Goal: Task Accomplishment & Management: Use online tool/utility

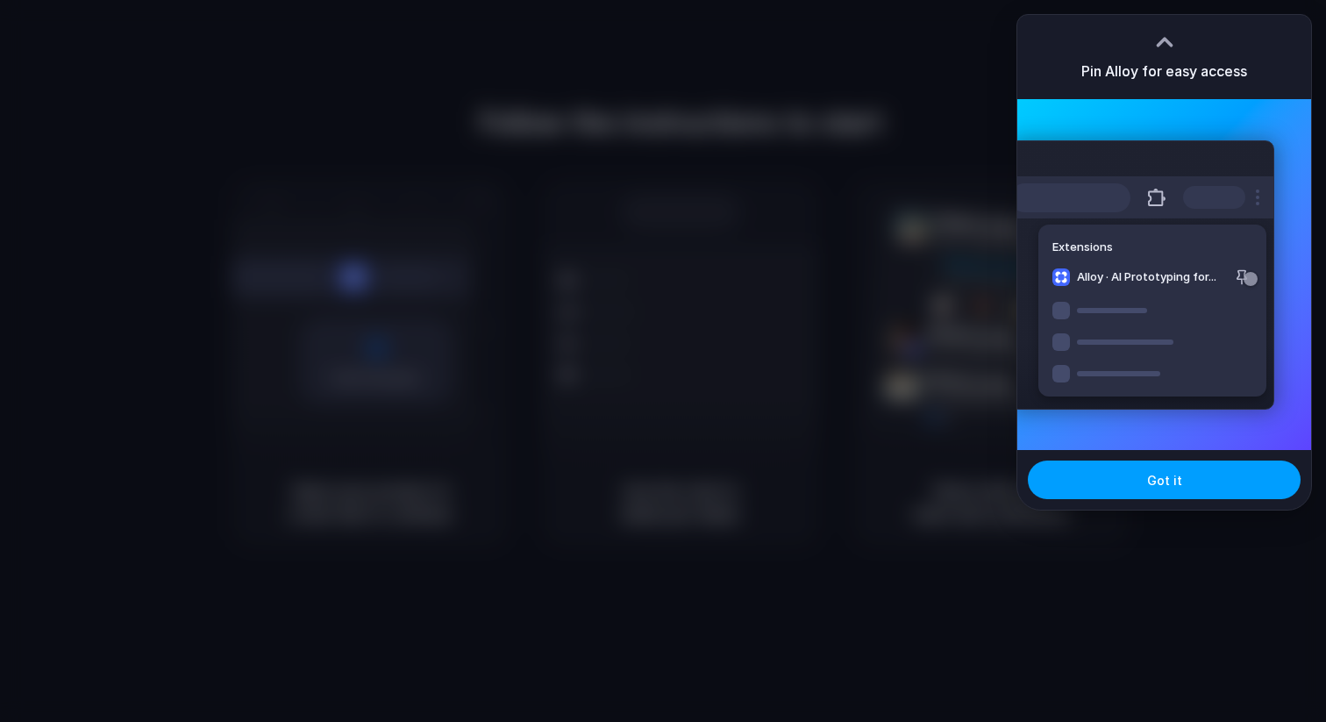
click at [1092, 488] on button "Got it" at bounding box center [1164, 479] width 273 height 39
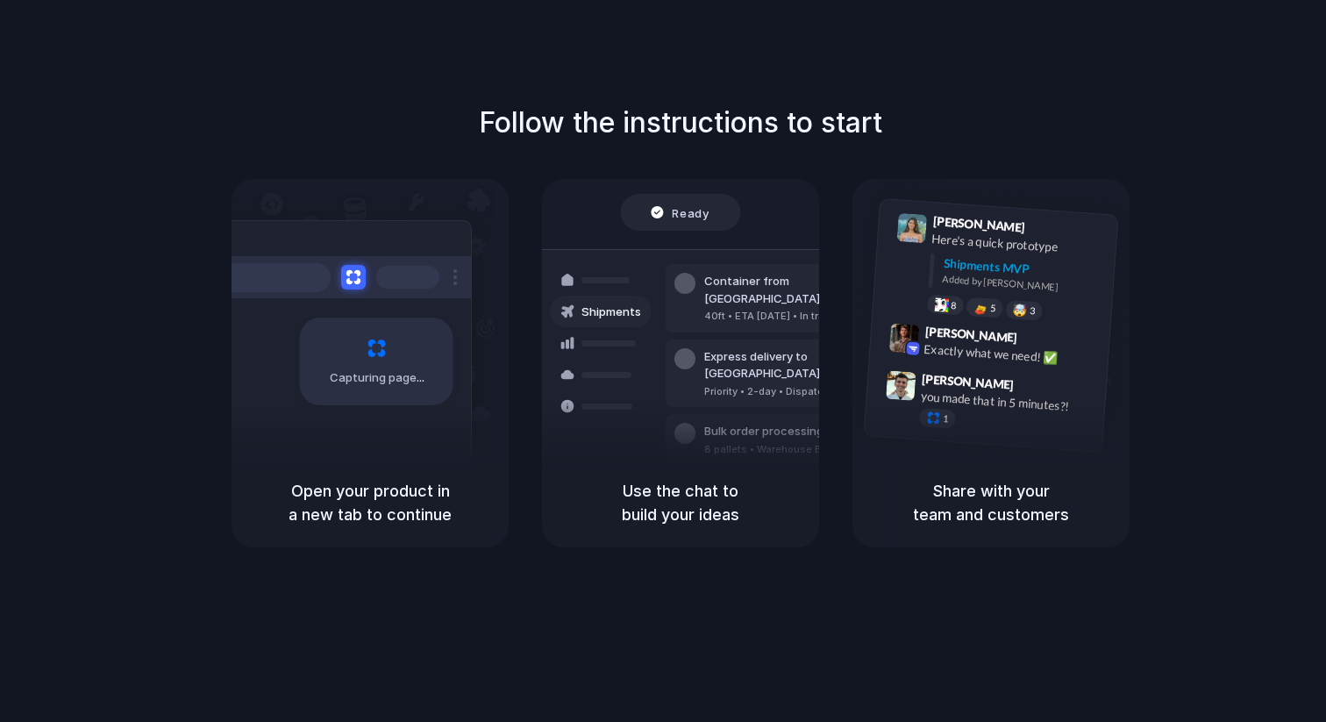
click at [417, 439] on div "Capturing page" at bounding box center [339, 354] width 265 height 269
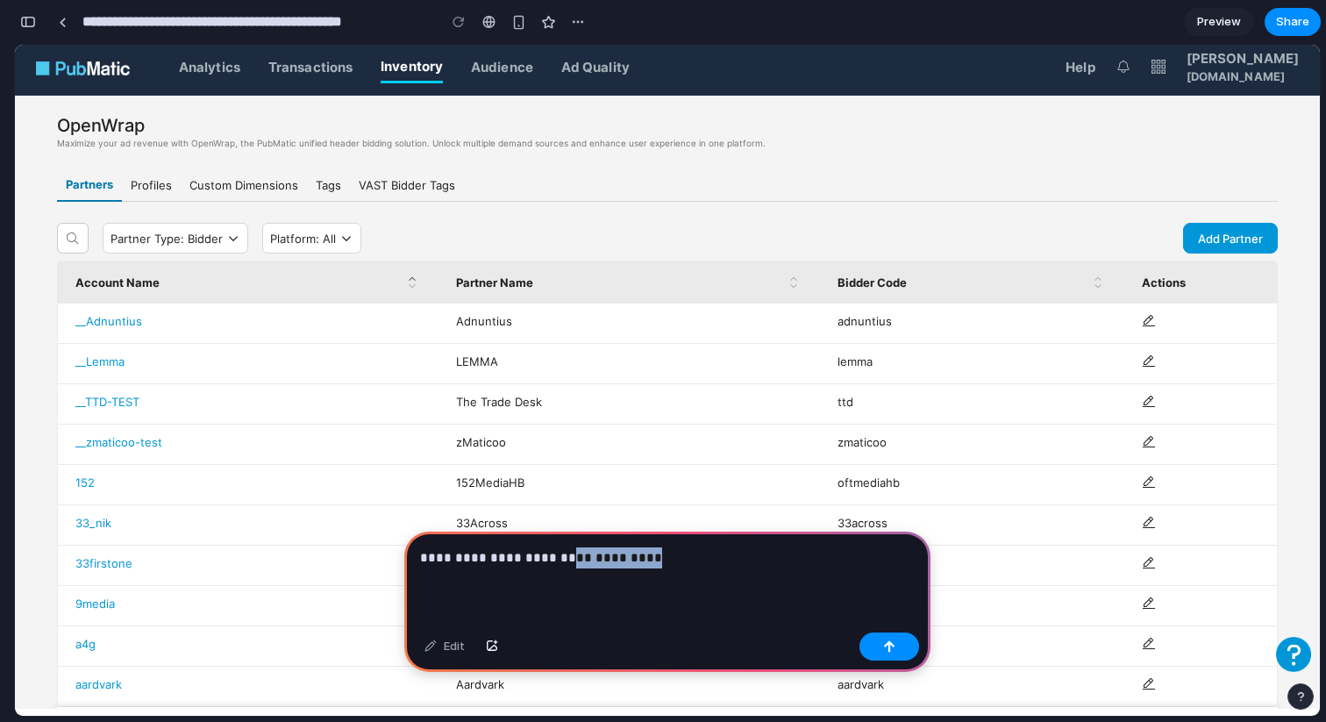
click at [556, 558] on p "**********" at bounding box center [667, 557] width 495 height 21
click at [731, 573] on div "**********" at bounding box center [667, 579] width 526 height 94
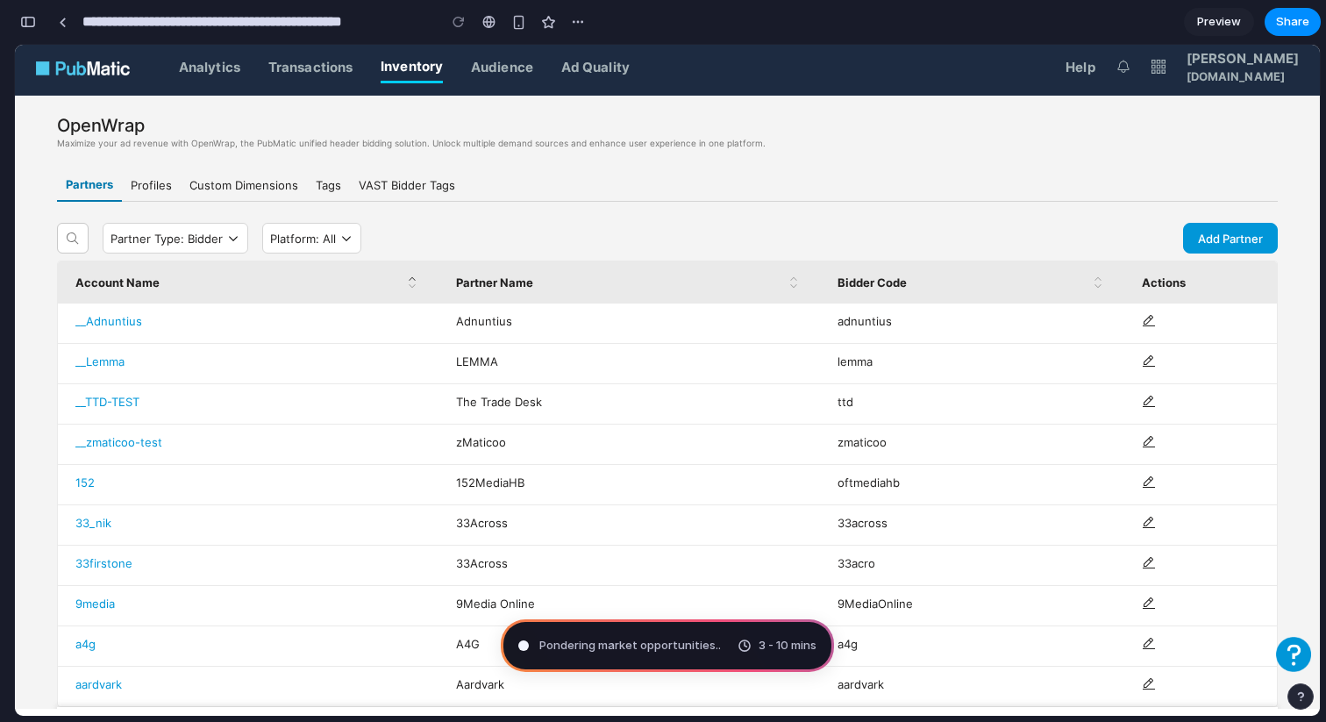
type input "**********"
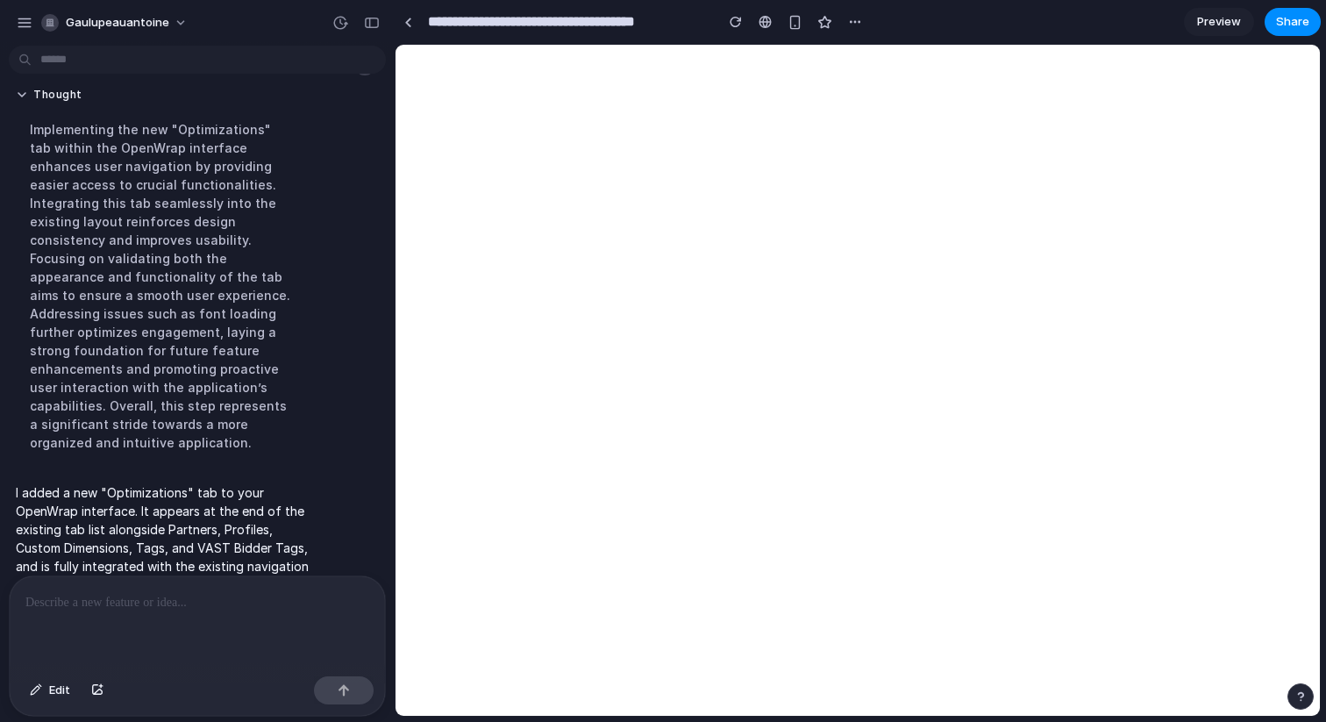
click at [168, 620] on div at bounding box center [197, 622] width 375 height 93
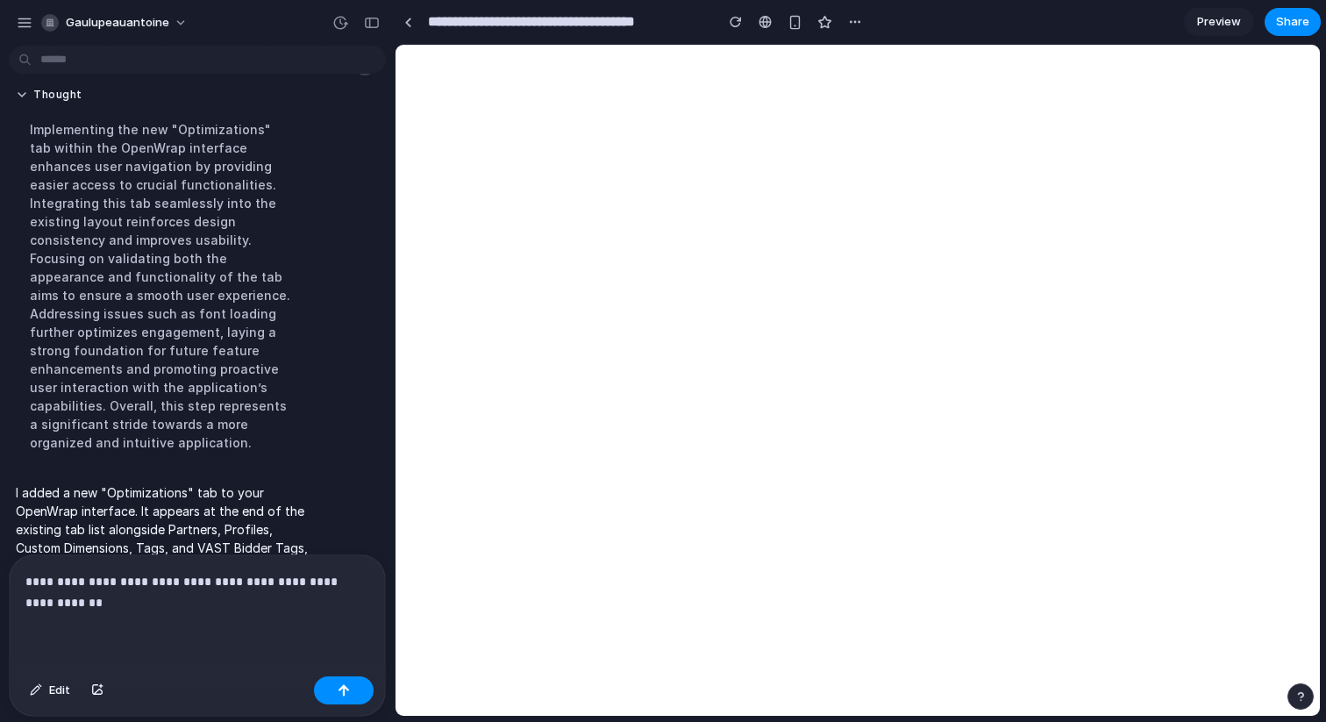
scroll to position [120, 0]
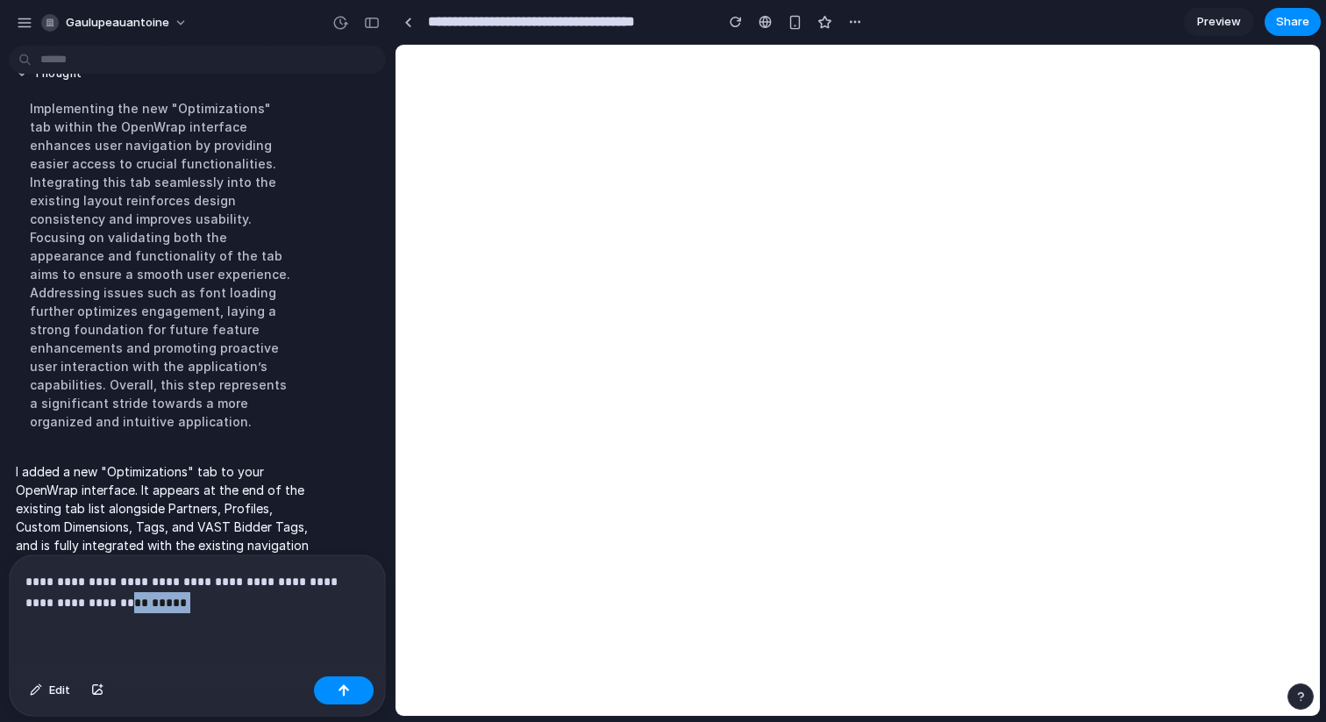
click at [63, 607] on p "**********" at bounding box center [197, 592] width 344 height 42
click at [184, 599] on p "**********" at bounding box center [197, 592] width 344 height 42
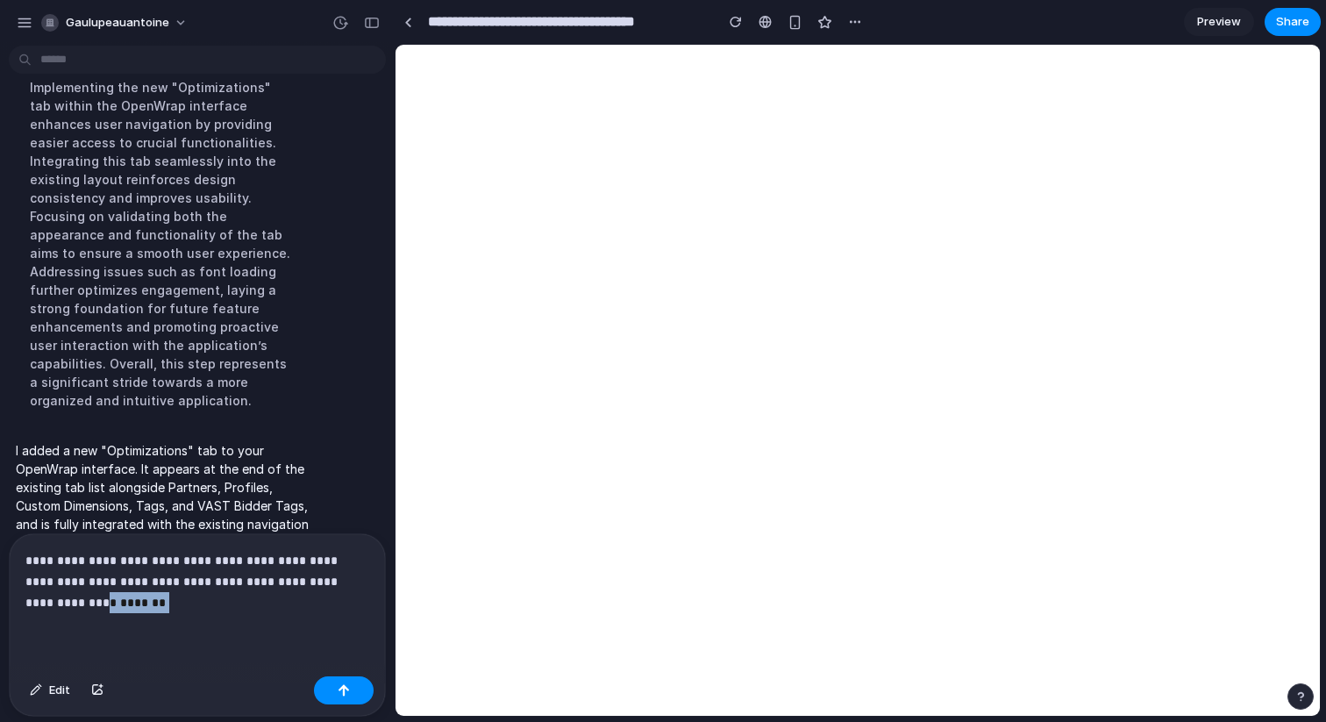
click at [315, 584] on p "**********" at bounding box center [197, 581] width 344 height 63
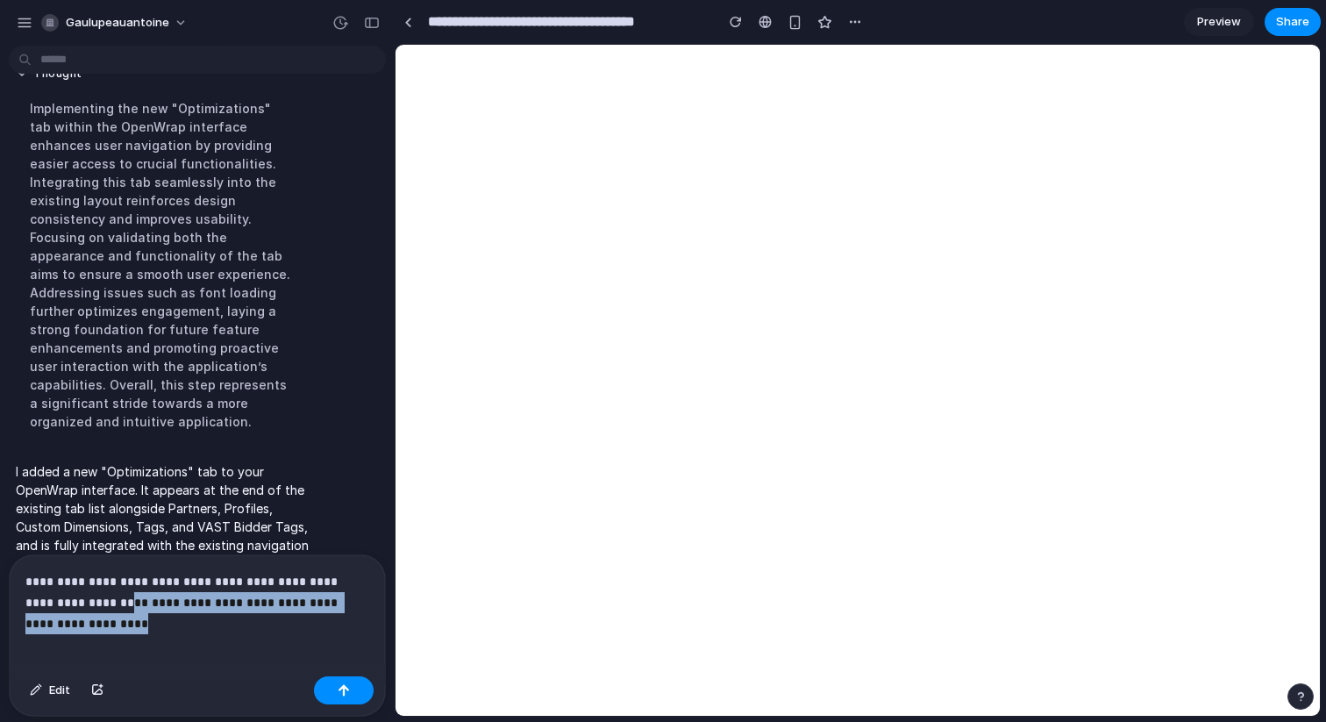
click at [61, 603] on p "**********" at bounding box center [197, 592] width 344 height 42
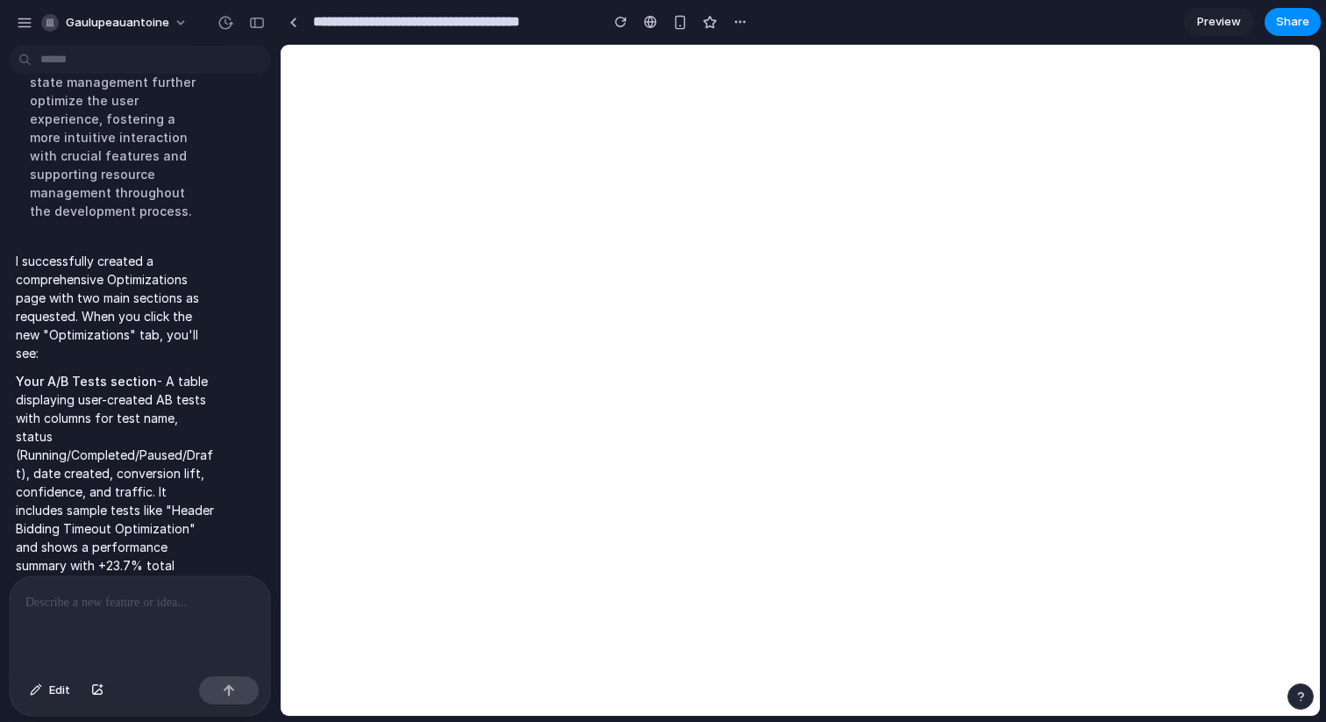
scroll to position [970, 0]
drag, startPoint x: 394, startPoint y: 268, endPoint x: 159, endPoint y: 278, distance: 235.3
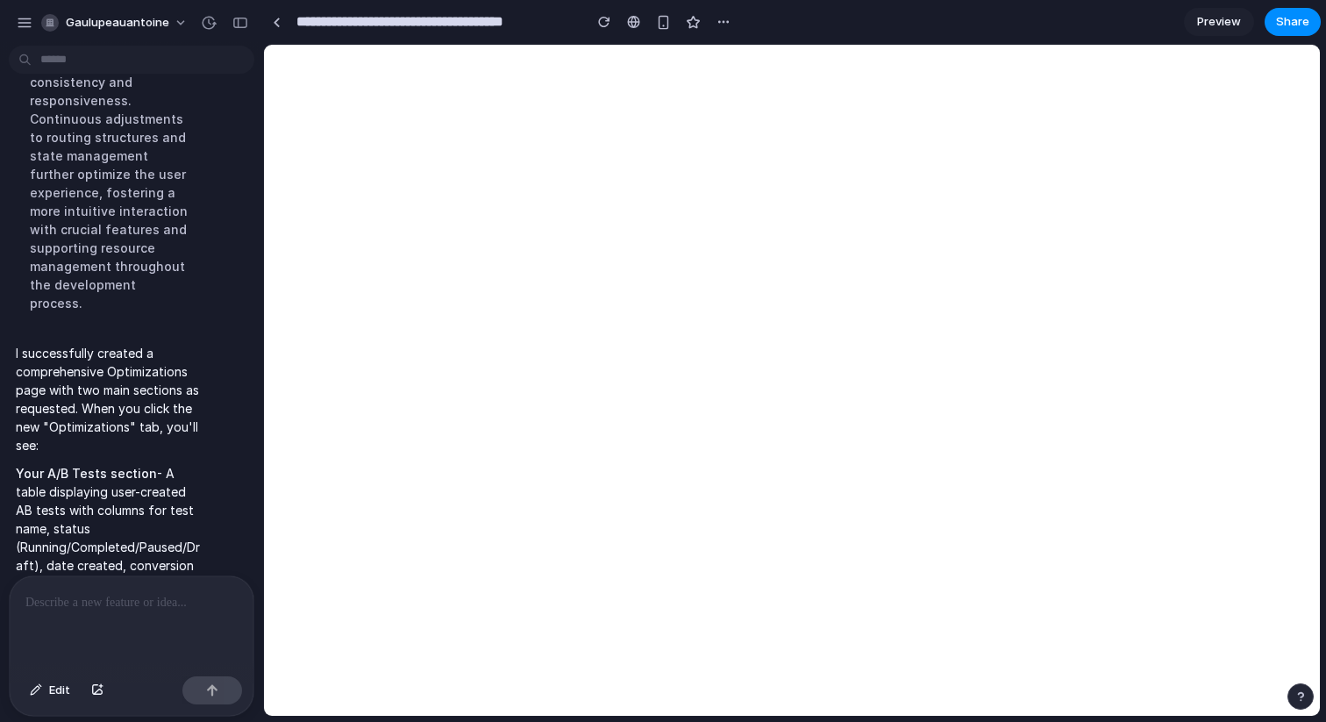
click at [69, 617] on div at bounding box center [132, 622] width 244 height 93
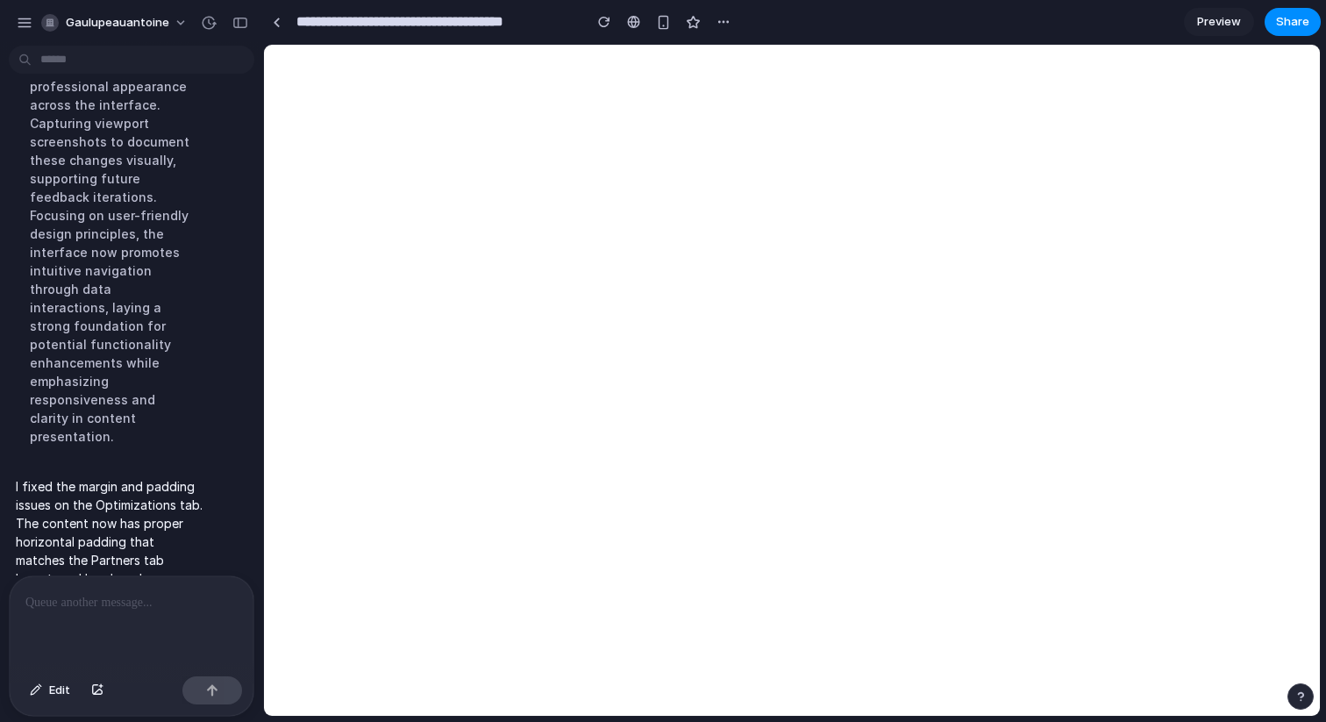
scroll to position [1830, 0]
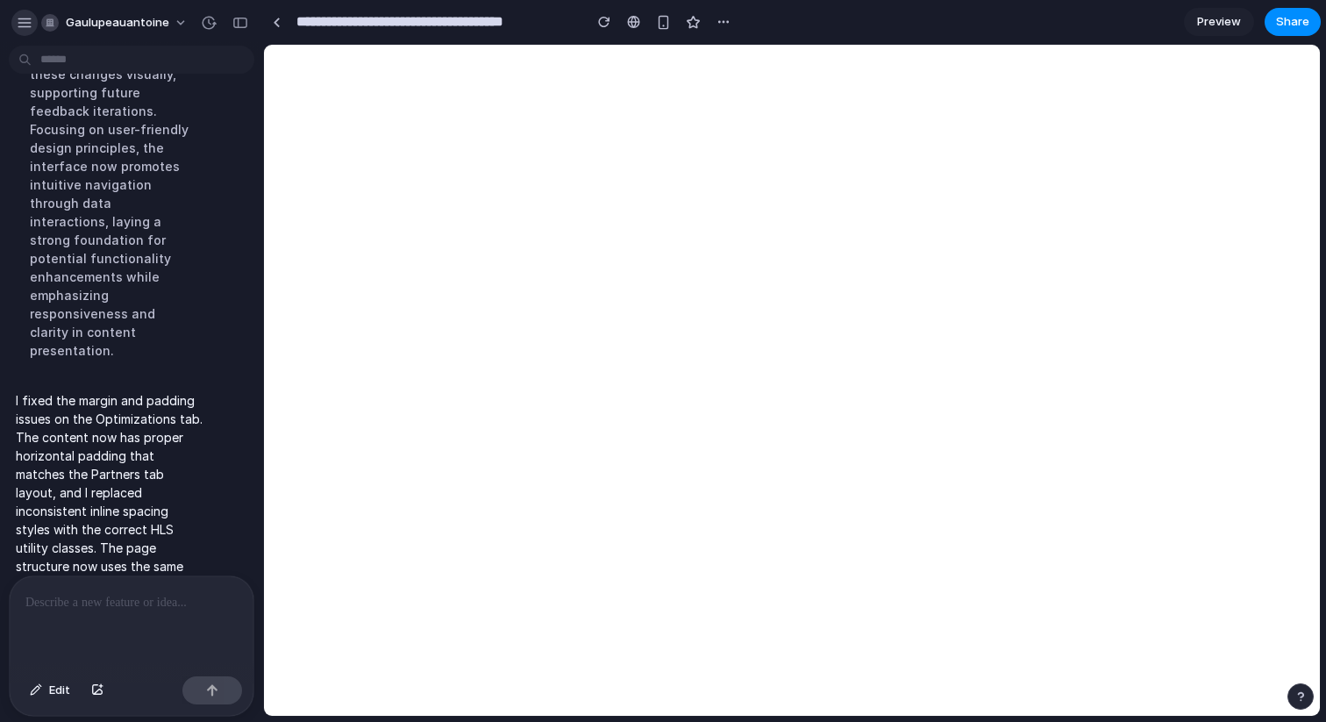
click at [17, 23] on div "button" at bounding box center [25, 23] width 16 height 16
click at [49, 686] on span "Edit" at bounding box center [59, 690] width 21 height 18
click at [431, 241] on div at bounding box center [792, 381] width 1055 height 670
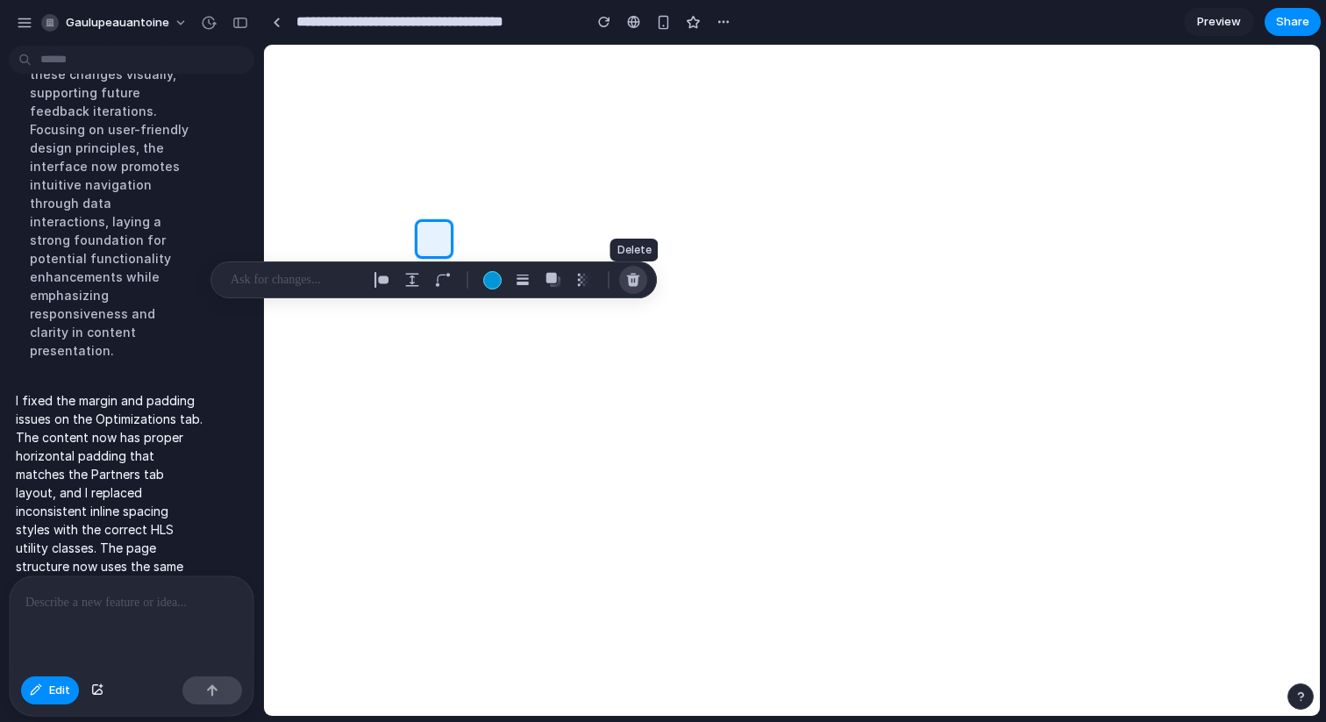
click at [641, 281] on button "button" at bounding box center [633, 280] width 28 height 28
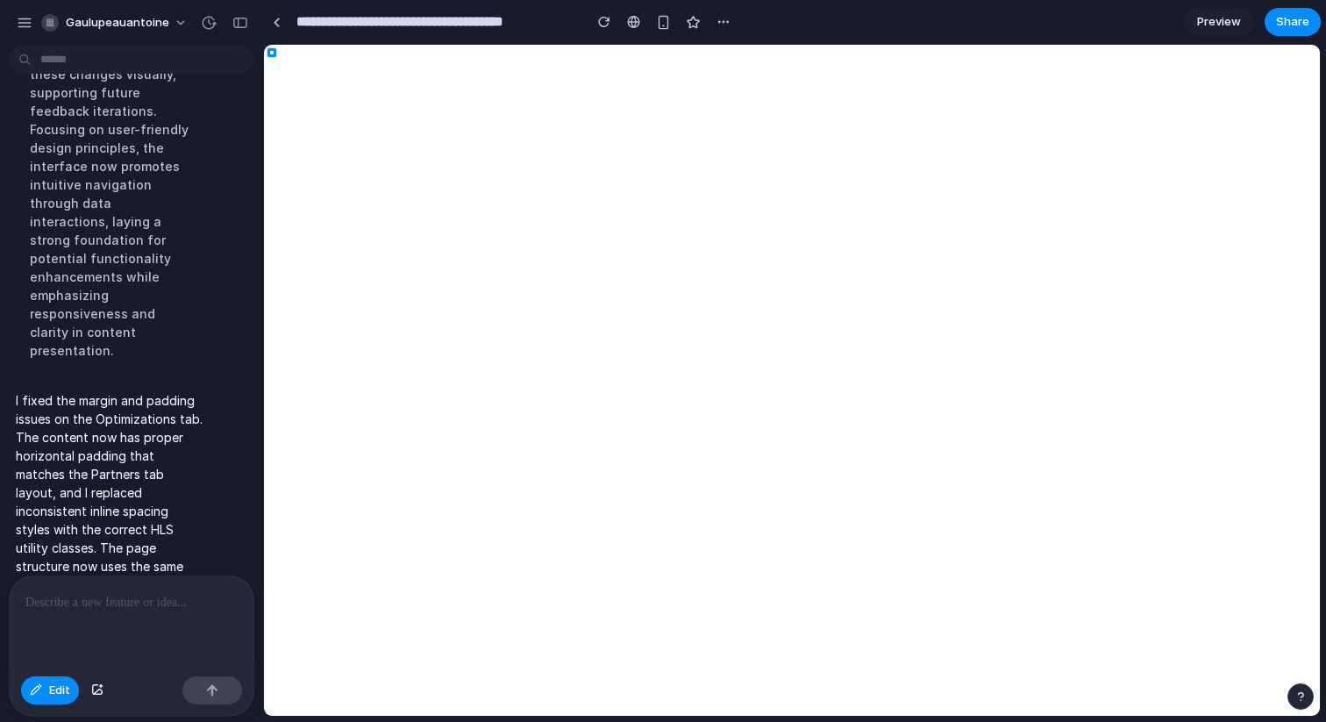
click at [162, 589] on div at bounding box center [132, 622] width 244 height 93
click at [46, 690] on button "Edit" at bounding box center [50, 690] width 58 height 28
click at [82, 624] on div at bounding box center [132, 622] width 244 height 93
click at [728, 25] on div "button" at bounding box center [724, 22] width 14 height 14
click at [727, 24] on div "Duplicate Delete" at bounding box center [663, 361] width 1326 height 722
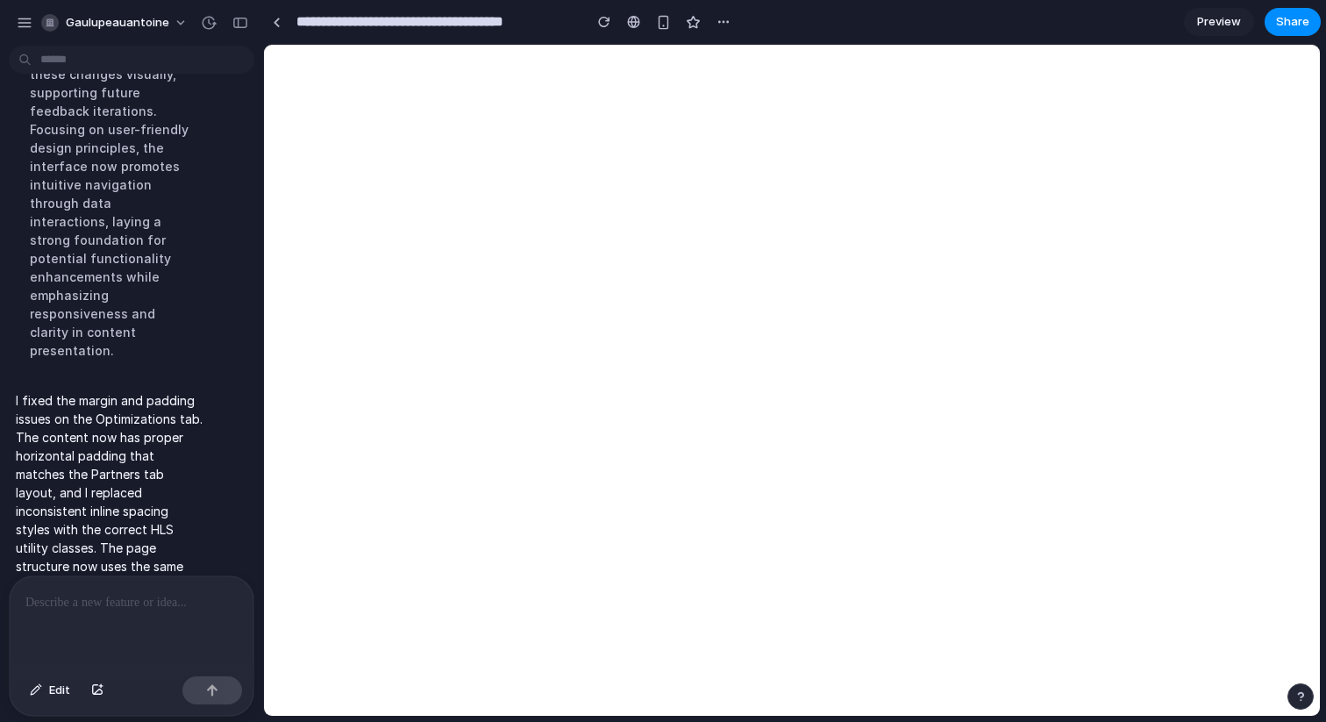
click at [1200, 23] on span "Preview" at bounding box center [1219, 22] width 44 height 18
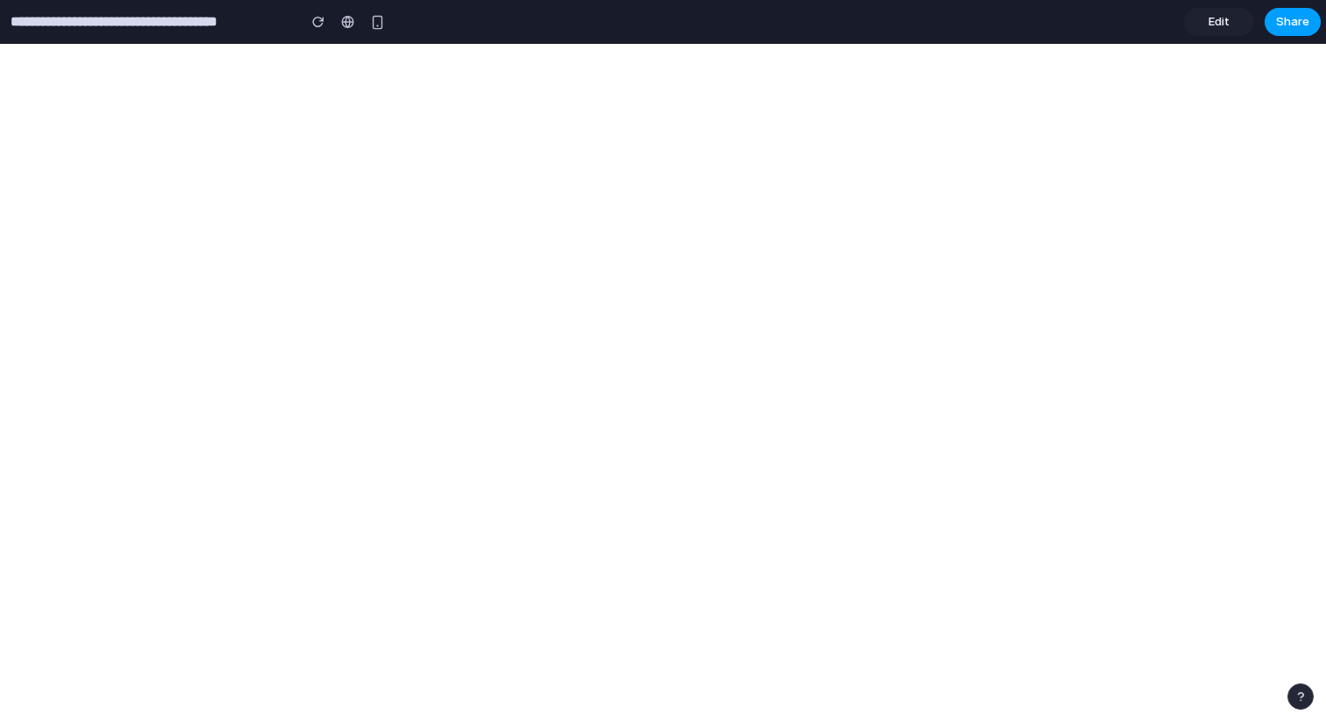
click at [1281, 21] on span "Share" at bounding box center [1292, 22] width 33 height 18
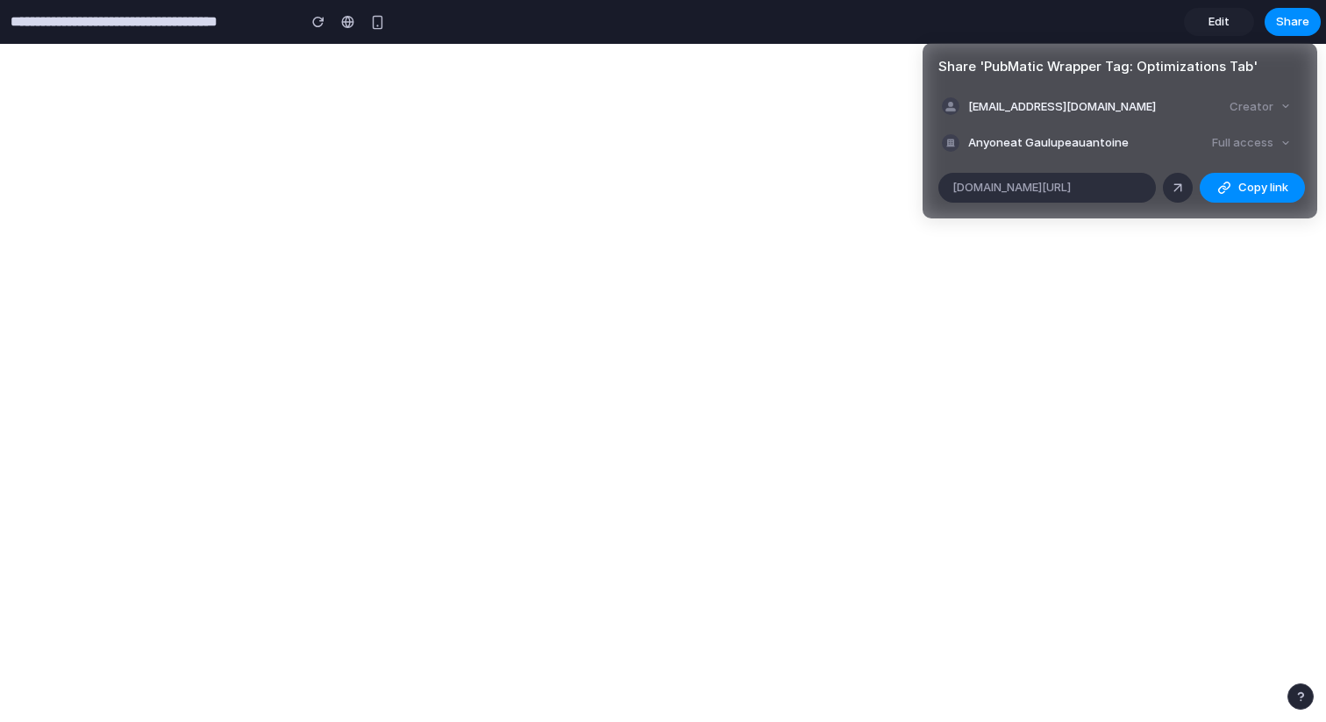
click at [1278, 135] on div "Full access" at bounding box center [1251, 143] width 93 height 25
click at [1267, 141] on div "Full access" at bounding box center [1251, 143] width 93 height 25
click at [1303, 144] on ul "[EMAIL_ADDRESS][DOMAIN_NAME] Creator Anyone at Gaulupeauantoine Full access" at bounding box center [1120, 125] width 395 height 61
click at [1286, 144] on div "Full access" at bounding box center [1251, 143] width 93 height 25
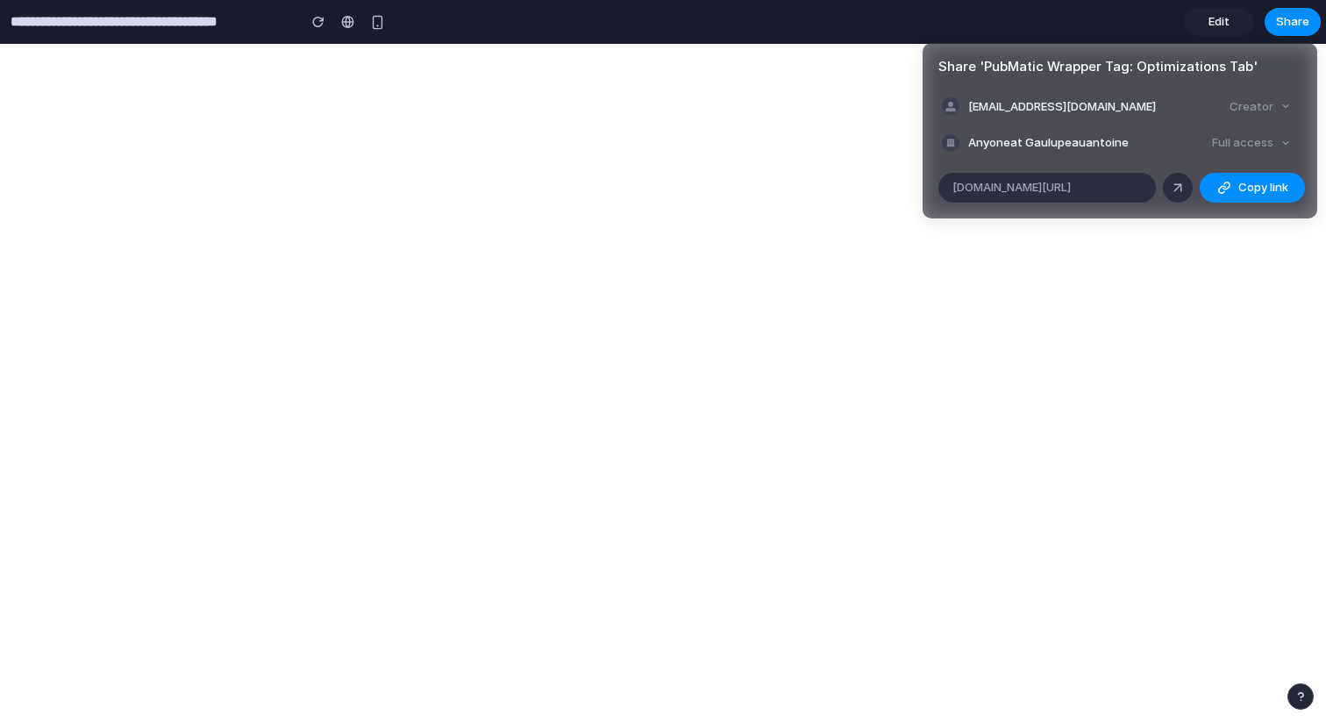
click at [1286, 144] on div "Full access" at bounding box center [1251, 143] width 93 height 25
click at [1240, 144] on div "Full access" at bounding box center [1251, 143] width 93 height 25
click at [1231, 143] on div "Full access" at bounding box center [1251, 143] width 93 height 25
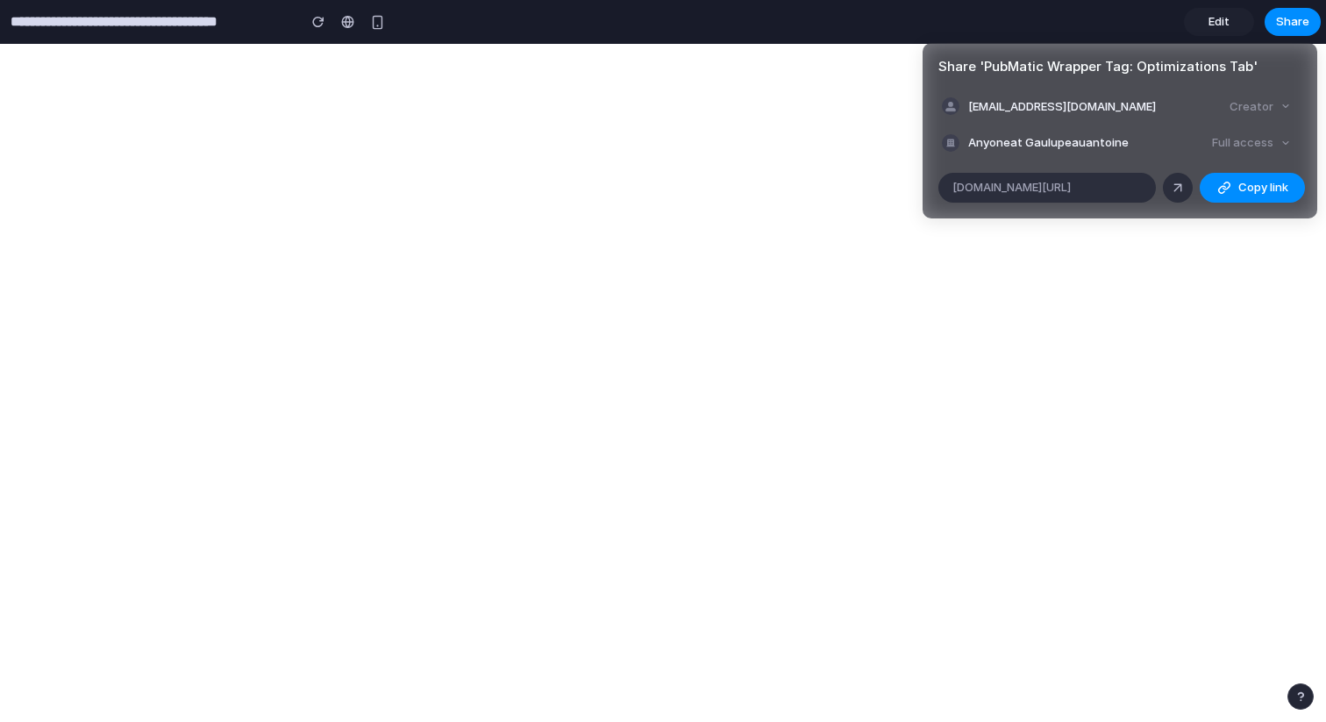
click at [1231, 143] on div "Full access" at bounding box center [1251, 143] width 93 height 25
click at [865, 220] on div "Share ' PubMatic Wrapper Tag: Optimizations Tab ' [EMAIL_ADDRESS][DOMAIN_NAME] …" at bounding box center [663, 361] width 1326 height 722
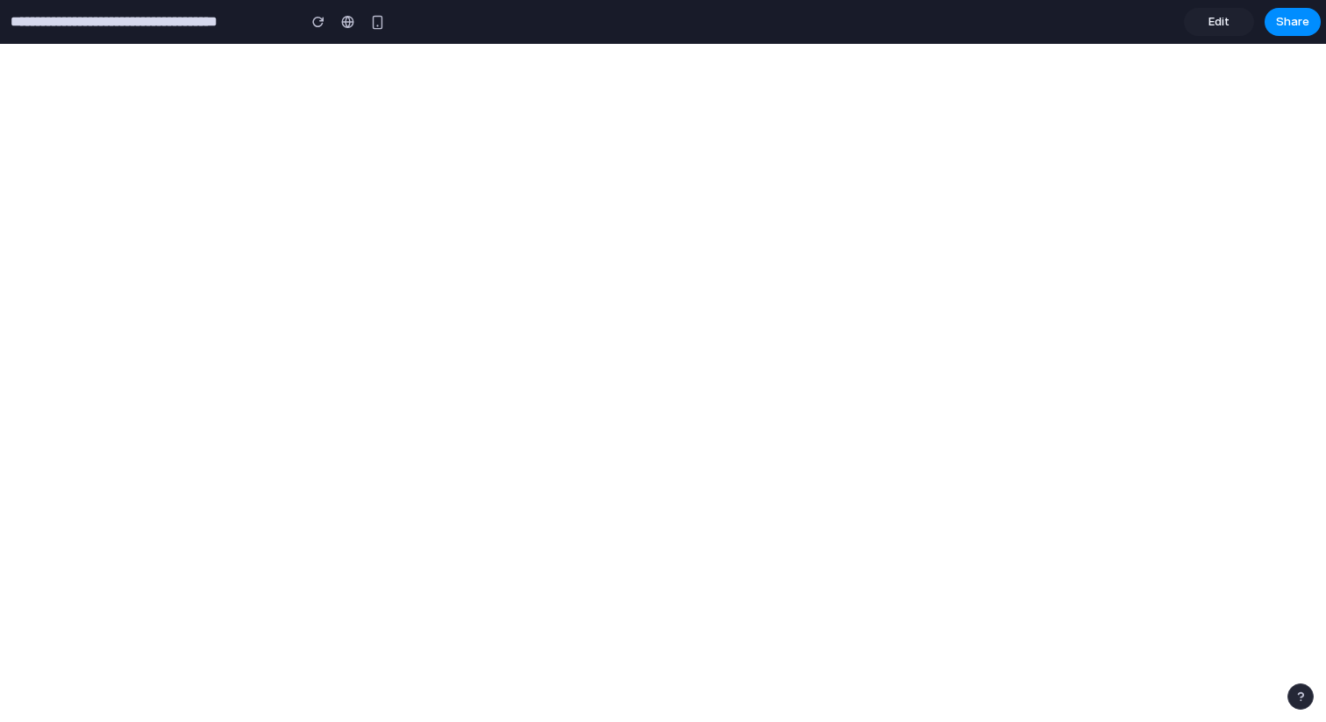
click at [1200, 27] on link "Edit" at bounding box center [1219, 22] width 70 height 28
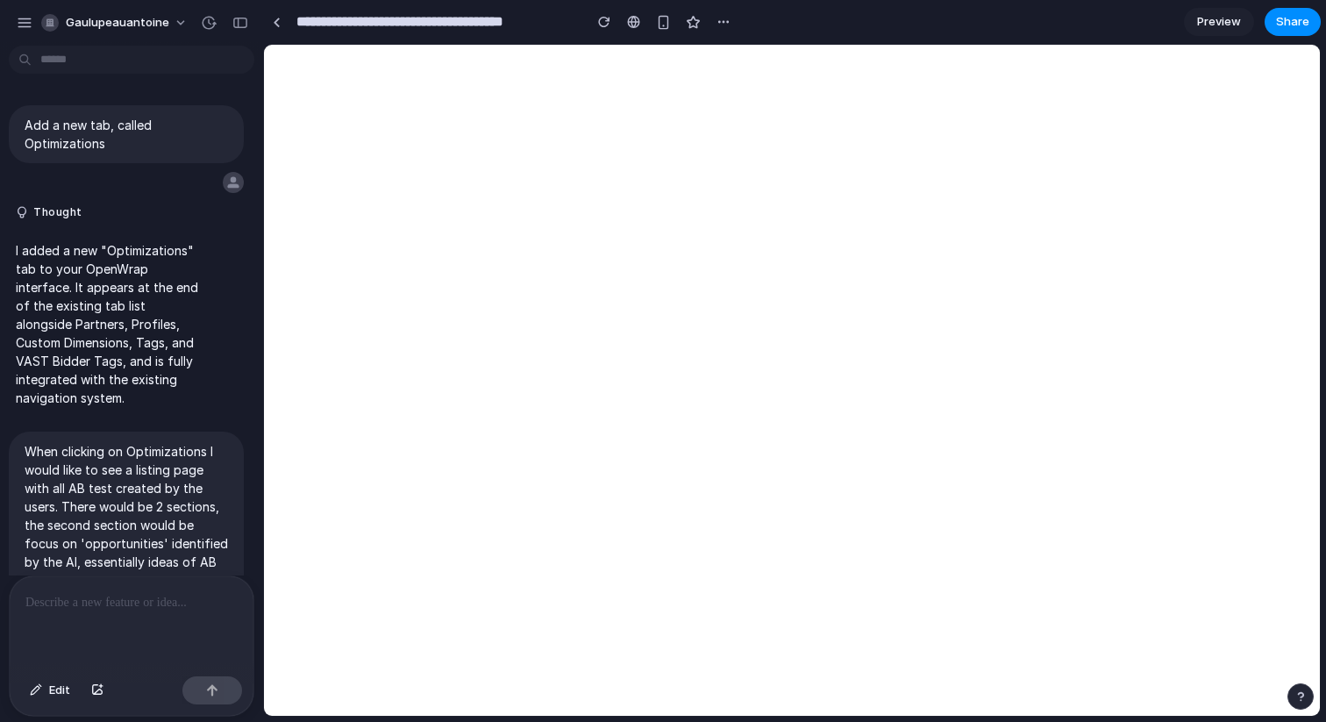
scroll to position [1287, 0]
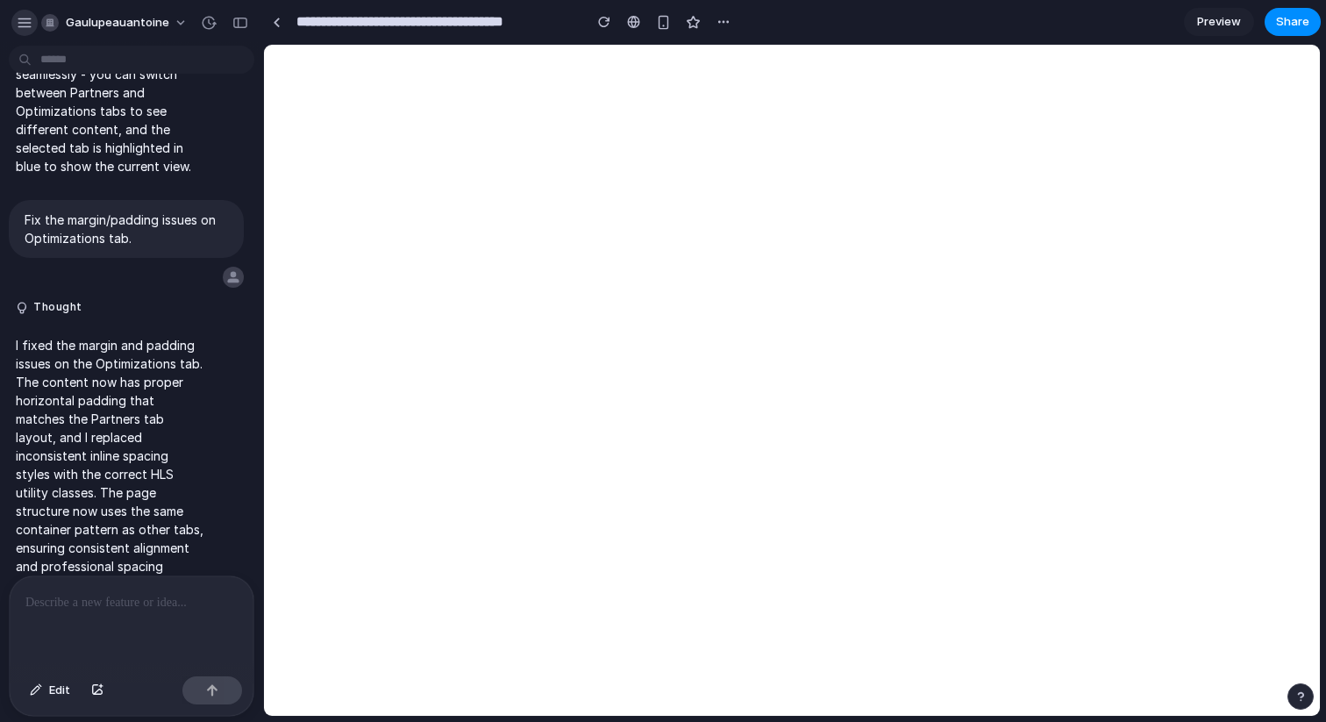
click at [20, 24] on div "button" at bounding box center [25, 23] width 16 height 16
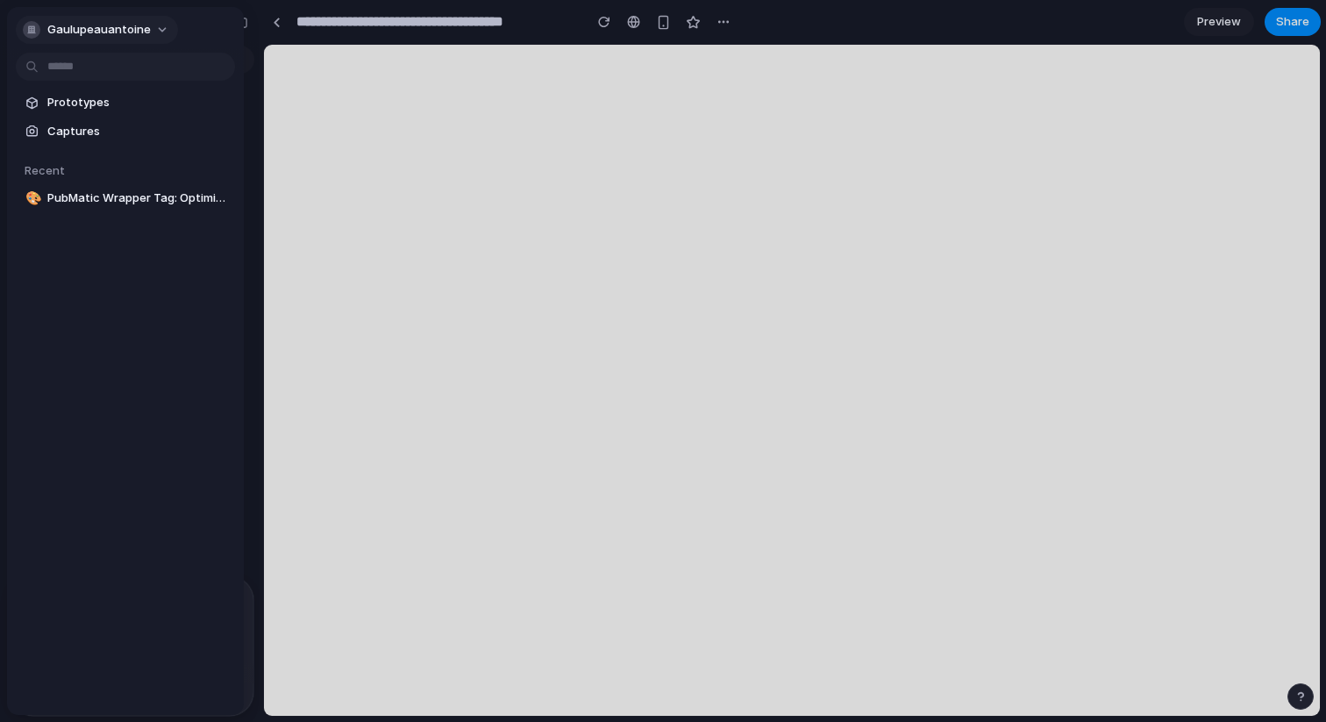
click at [140, 25] on span "gaulupeauantoine" at bounding box center [98, 30] width 103 height 18
click at [100, 70] on li "Settings" at bounding box center [92, 69] width 146 height 28
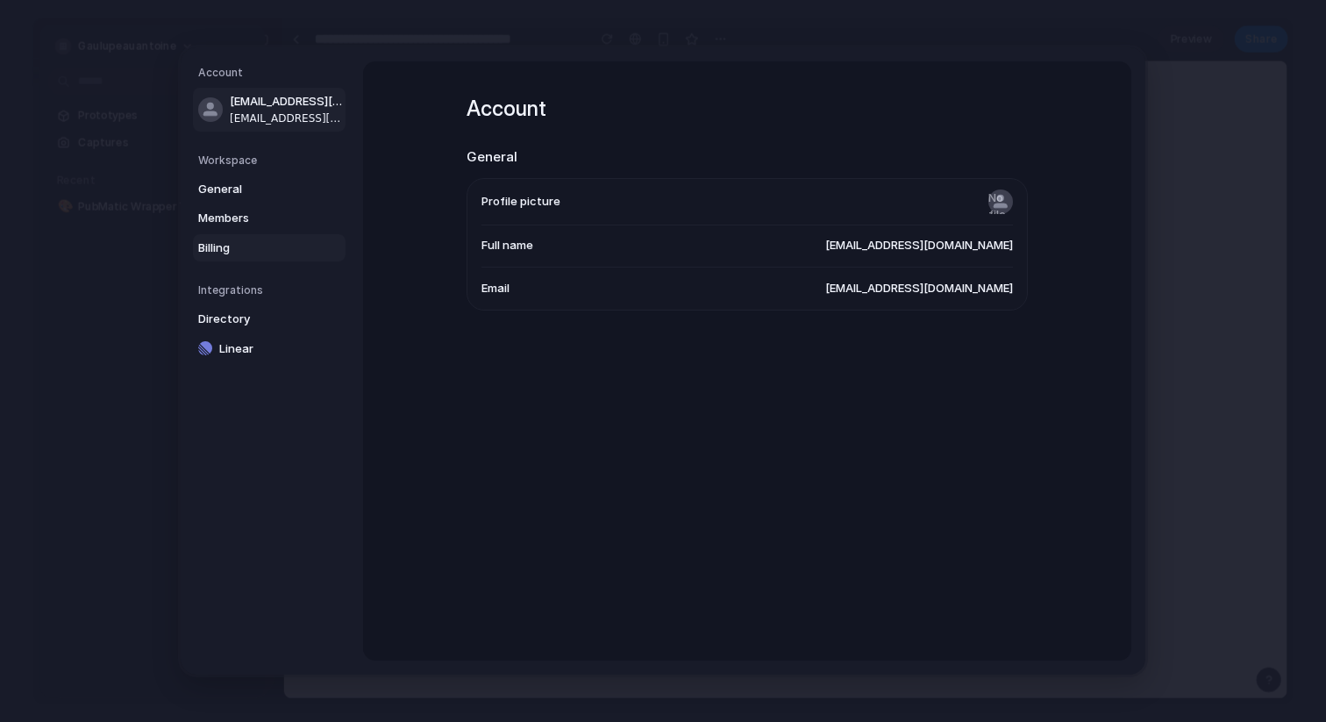
click at [221, 244] on span "Billing" at bounding box center [254, 248] width 112 height 18
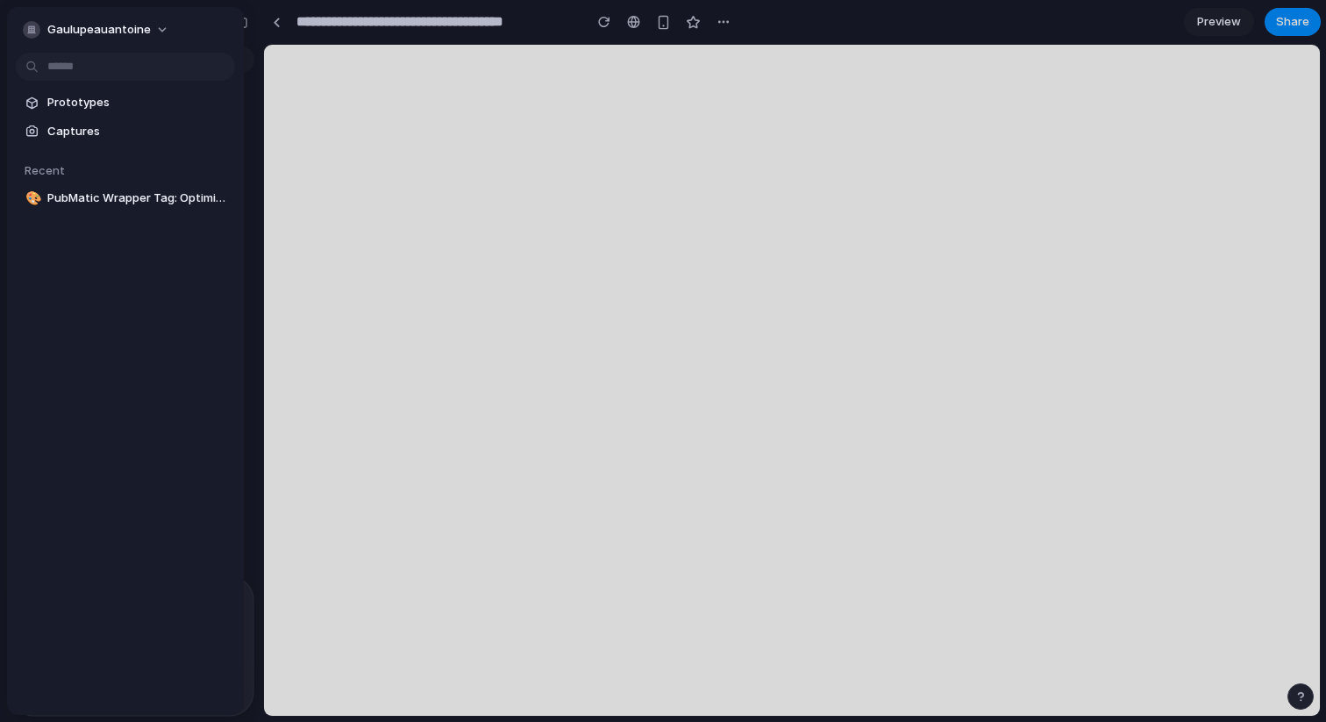
click at [426, 346] on div at bounding box center [663, 361] width 1326 height 722
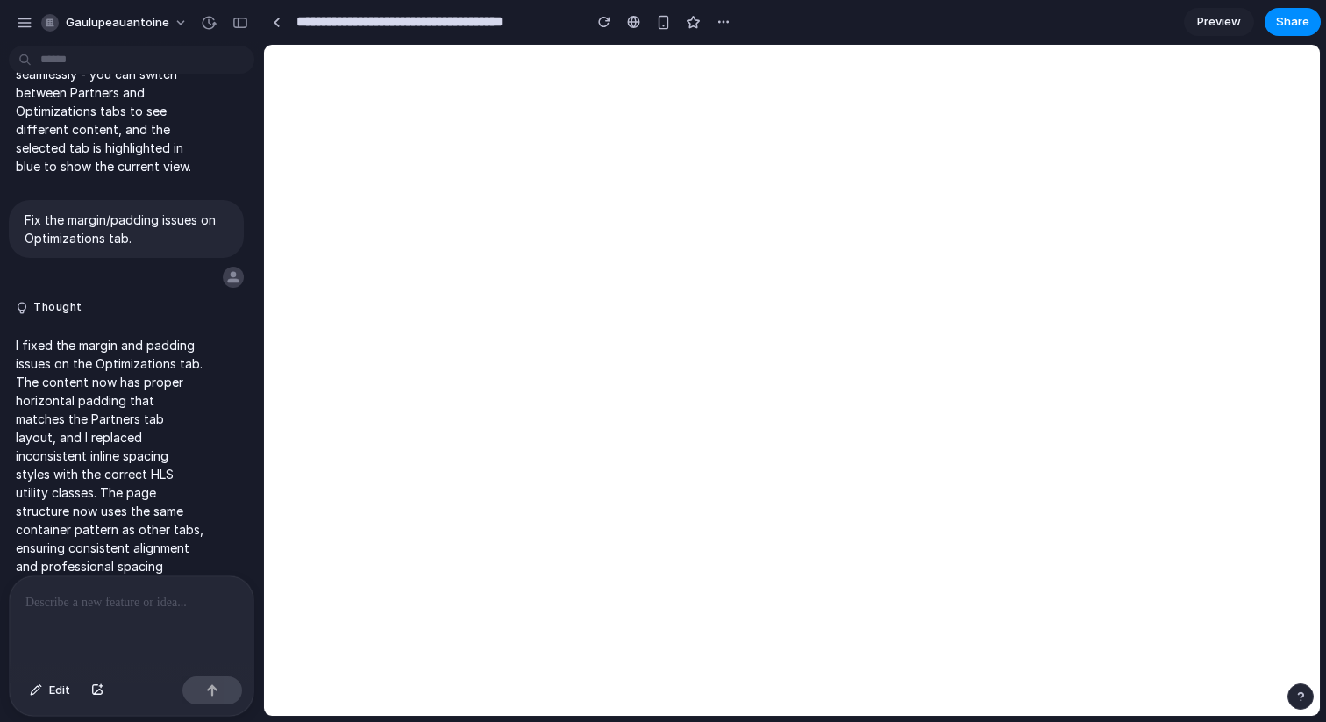
click at [1303, 699] on div "button" at bounding box center [1301, 696] width 12 height 12
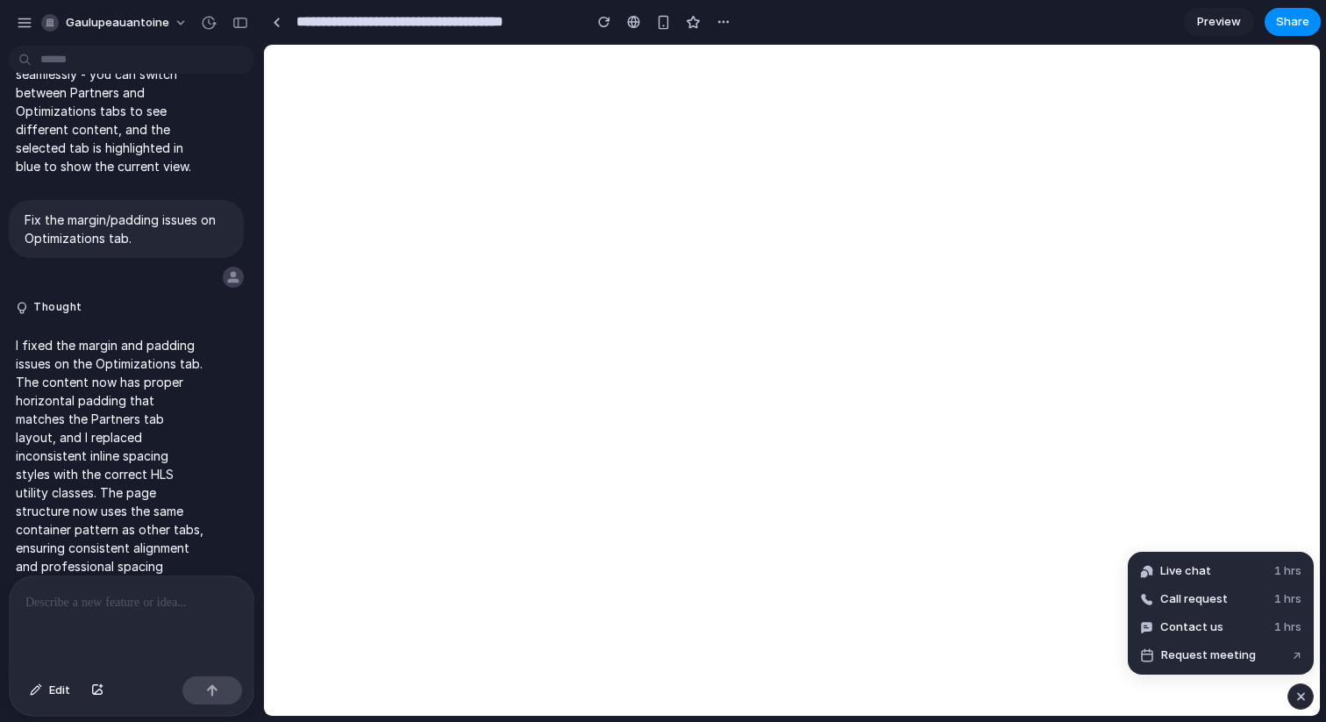
click at [1303, 699] on div "button" at bounding box center [1301, 696] width 15 height 21
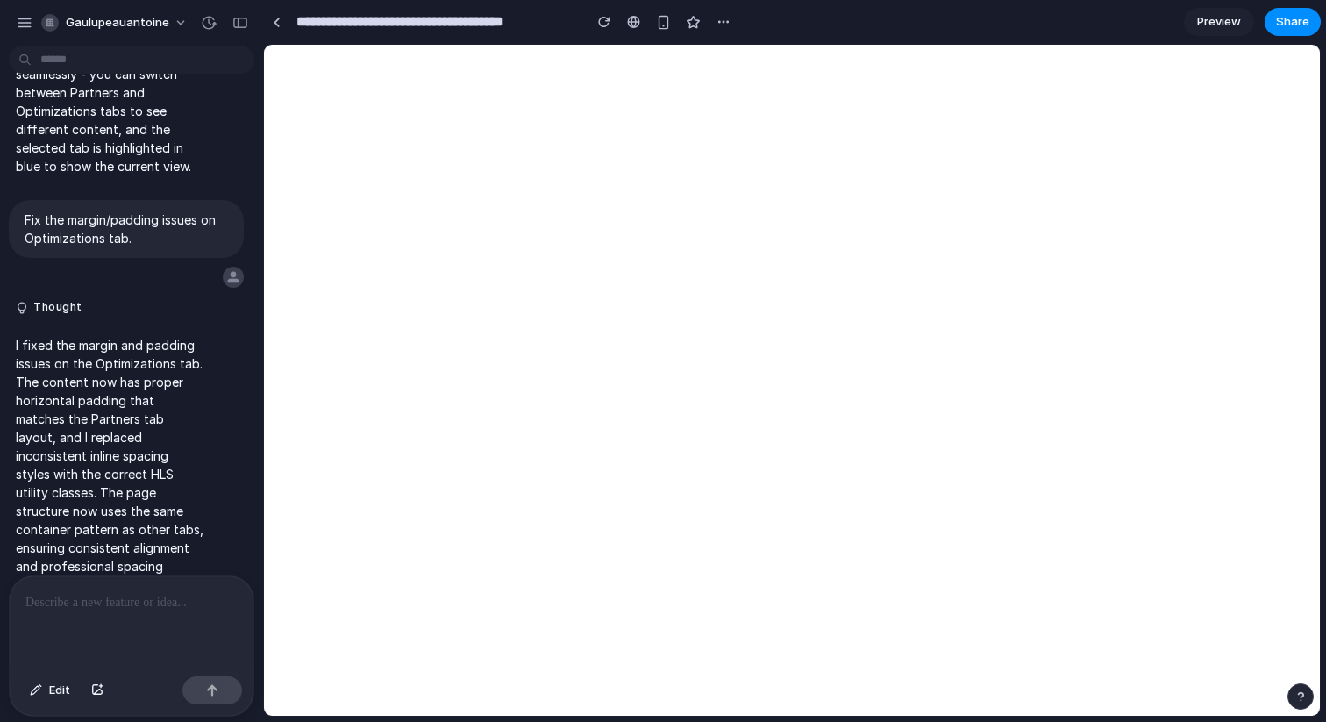
click at [92, 638] on div at bounding box center [132, 622] width 244 height 93
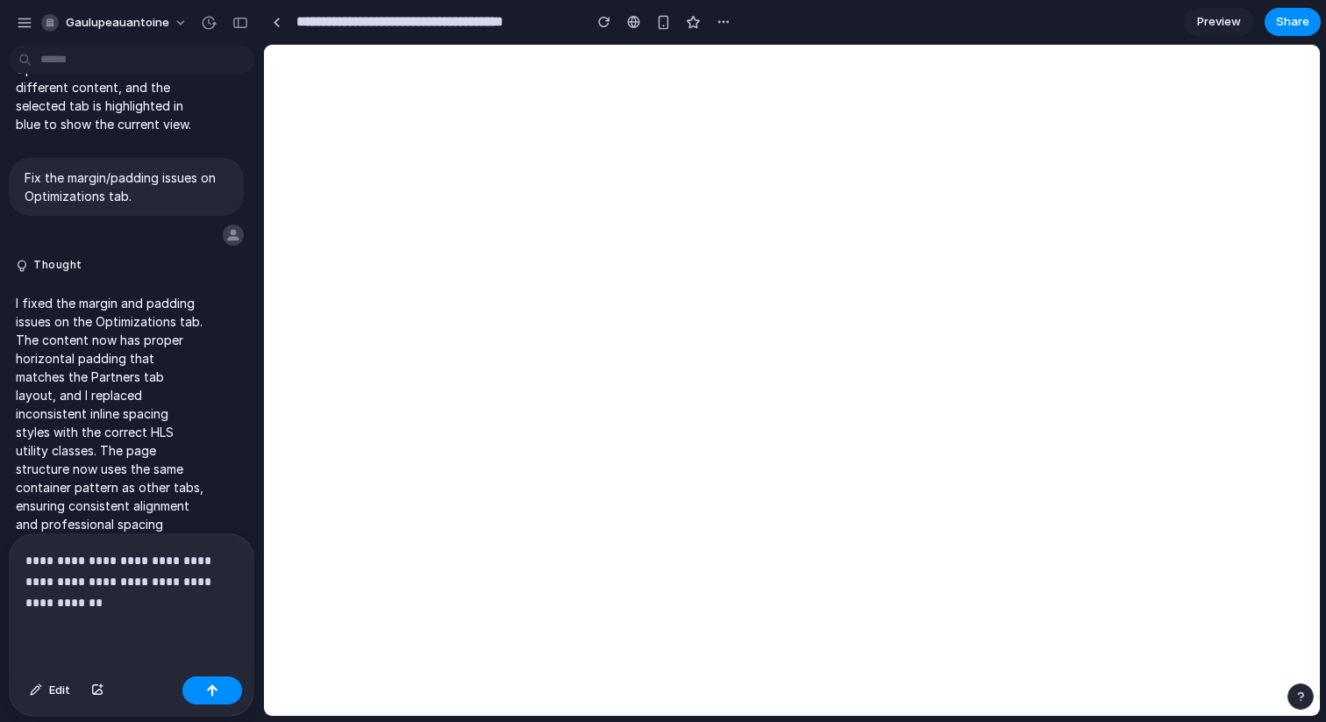
scroll to position [1448, 0]
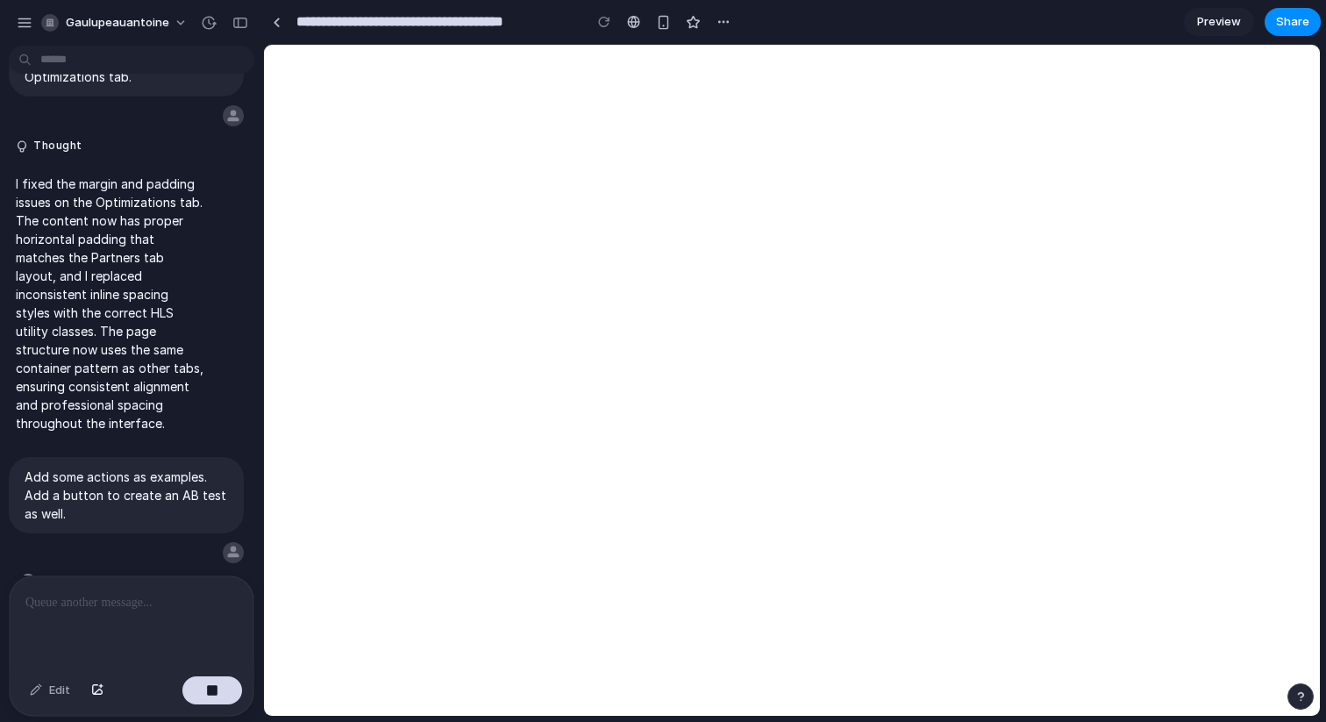
click at [32, 692] on div "Edit" at bounding box center [50, 690] width 58 height 28
click at [39, 693] on div "Edit" at bounding box center [50, 690] width 58 height 28
click at [95, 631] on div at bounding box center [132, 622] width 244 height 93
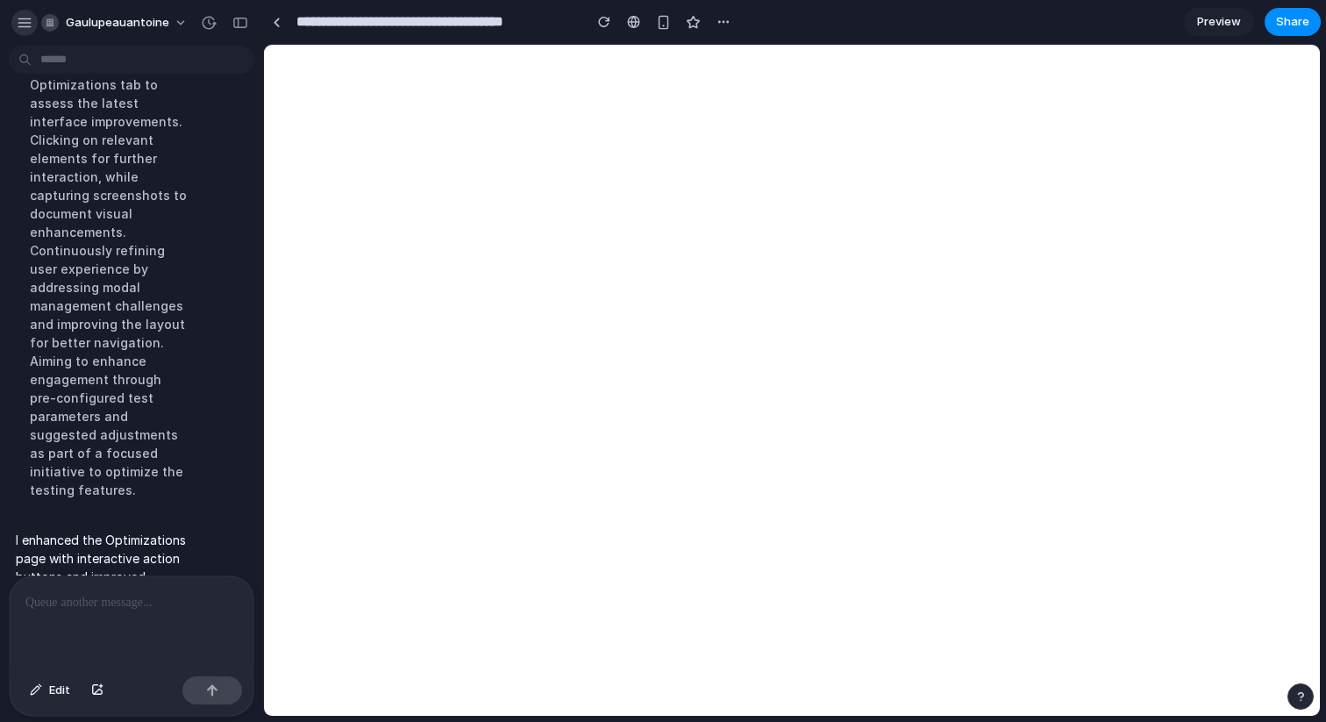
scroll to position [2693, 0]
